Goal: Information Seeking & Learning: Compare options

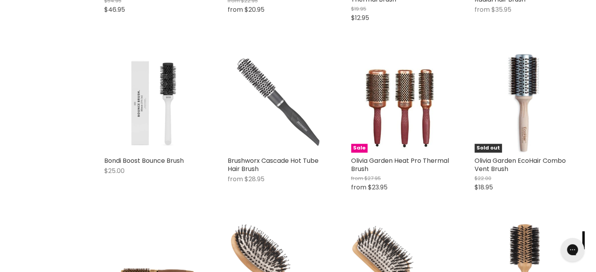
scroll to position [815, 0]
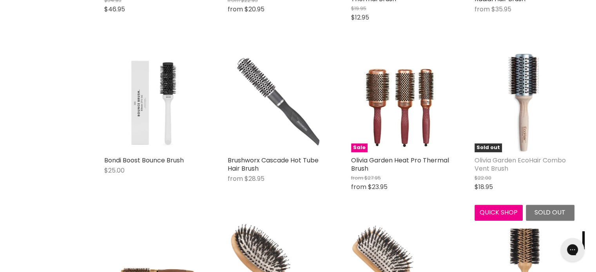
click at [528, 156] on link "Olivia Garden EcoHair Combo Vent Brush" at bounding box center [519, 164] width 91 height 17
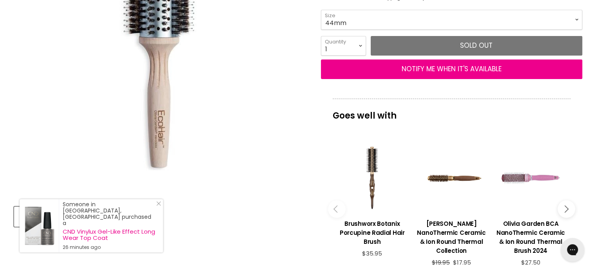
scroll to position [204, 0]
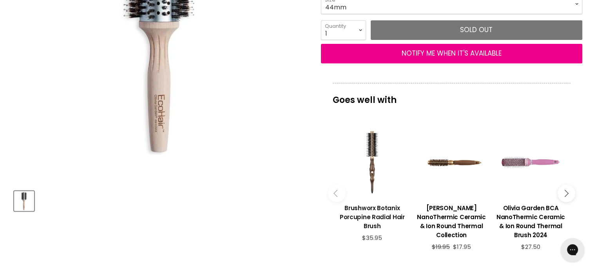
click at [378, 214] on h3 "Brushworx Botanix Porcupine Radial Hair Brush" at bounding box center [371, 217] width 71 height 27
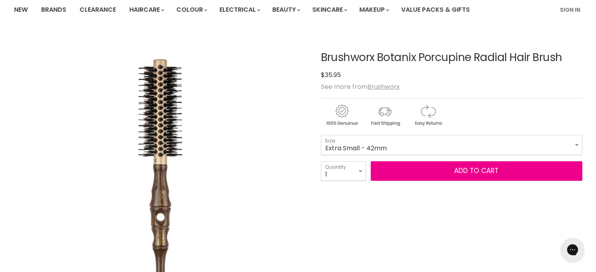
scroll to position [78, 0]
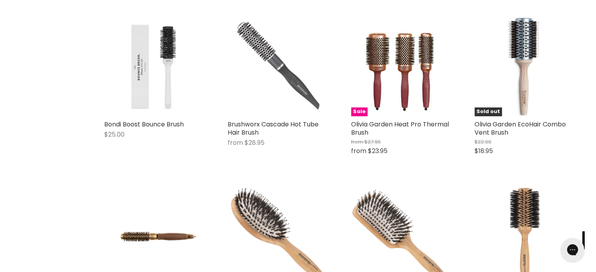
scroll to position [866, 0]
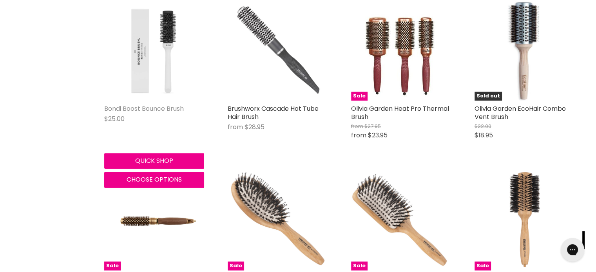
click at [152, 104] on link "Bondi Boost Bounce Brush" at bounding box center [144, 108] width 80 height 9
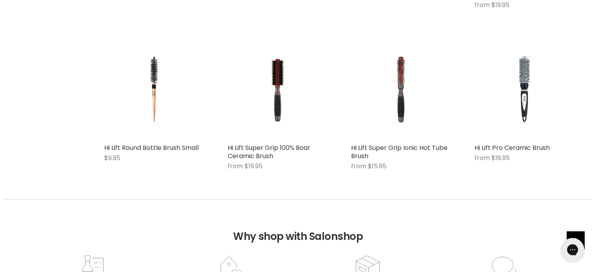
scroll to position [2370, 0]
